Goal: Task Accomplishment & Management: Manage account settings

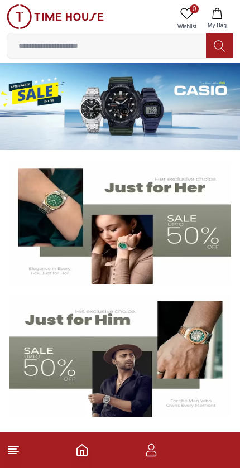
scroll to position [-7, 0]
click at [157, 454] on icon "button" at bounding box center [150, 449] width 13 height 13
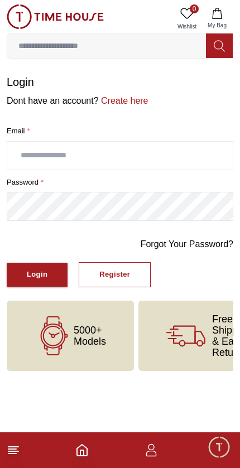
click at [31, 162] on input "text" at bounding box center [119, 156] width 225 height 28
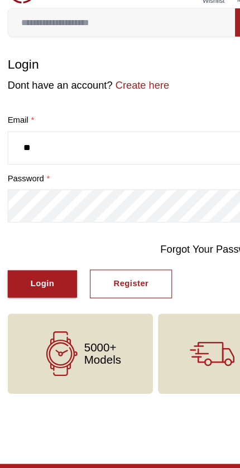
type input "*"
type input "**********"
click at [28, 268] on div "Login" at bounding box center [37, 274] width 21 height 13
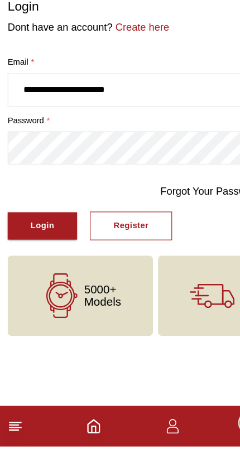
click at [36, 268] on div "Login" at bounding box center [37, 274] width 21 height 13
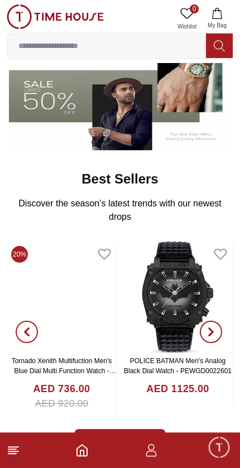
scroll to position [266, 0]
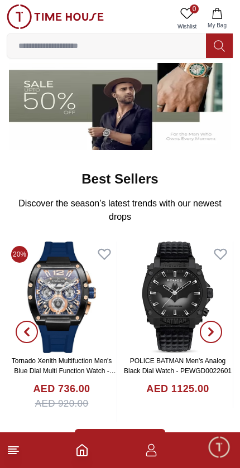
click at [152, 450] on icon "button" at bounding box center [150, 453] width 11 height 6
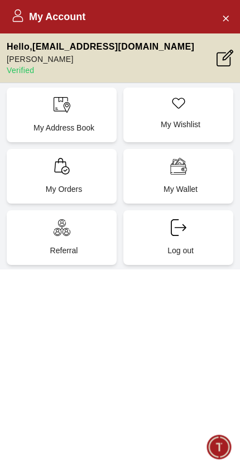
click at [54, 179] on div "My Orders" at bounding box center [62, 176] width 110 height 55
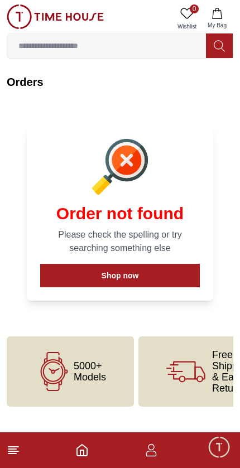
click at [62, 276] on button "Shop now" at bounding box center [119, 275] width 159 height 23
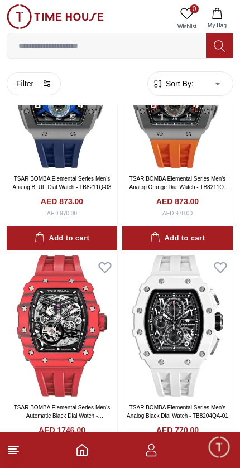
scroll to position [109, 0]
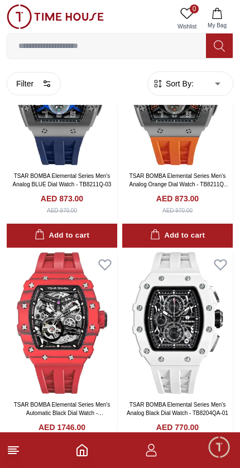
click at [84, 448] on icon "Home" at bounding box center [81, 449] width 13 height 13
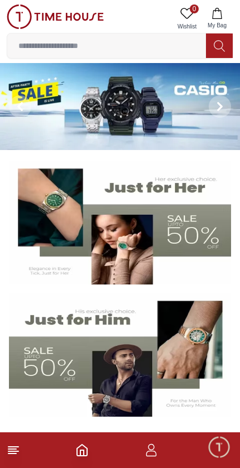
click at [10, 454] on icon at bounding box center [13, 449] width 13 height 13
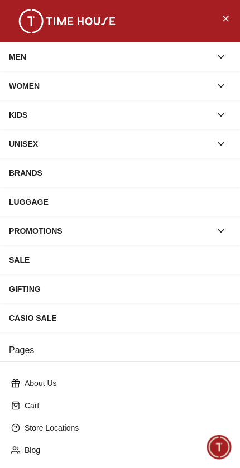
click at [221, 14] on icon "Close Menu" at bounding box center [225, 18] width 9 height 14
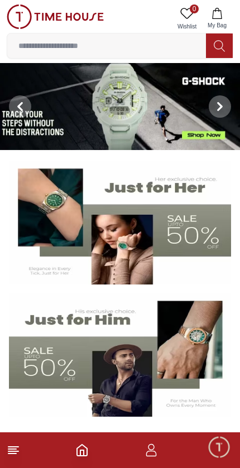
click at [149, 455] on icon "button" at bounding box center [150, 449] width 13 height 13
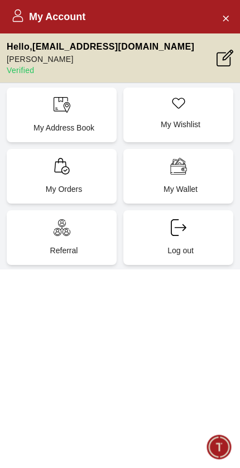
click at [60, 176] on div "My Orders" at bounding box center [62, 176] width 110 height 55
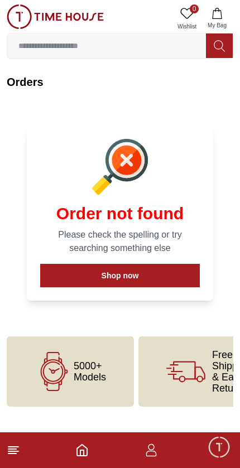
click at [65, 275] on button "Shop now" at bounding box center [119, 275] width 159 height 23
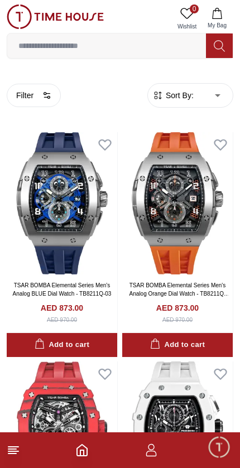
click at [88, 455] on icon "Home" at bounding box center [81, 449] width 13 height 13
